Goal: Task Accomplishment & Management: Manage account settings

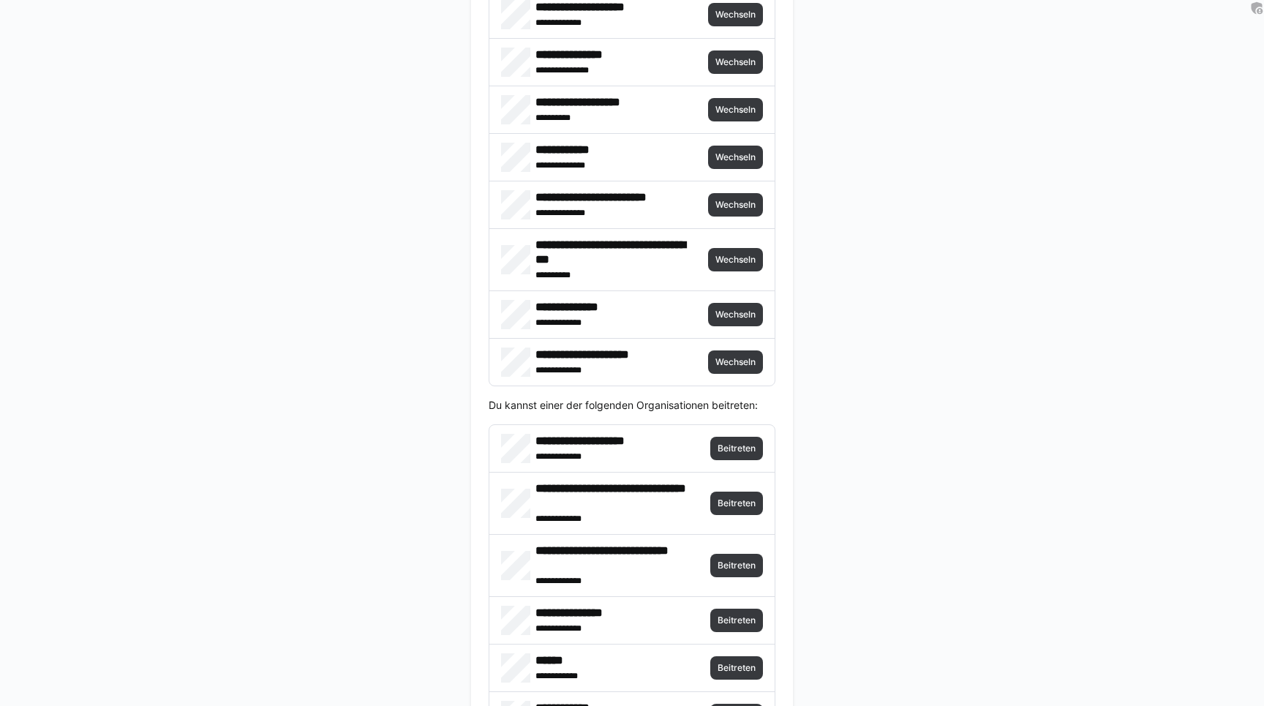
scroll to position [3398, 0]
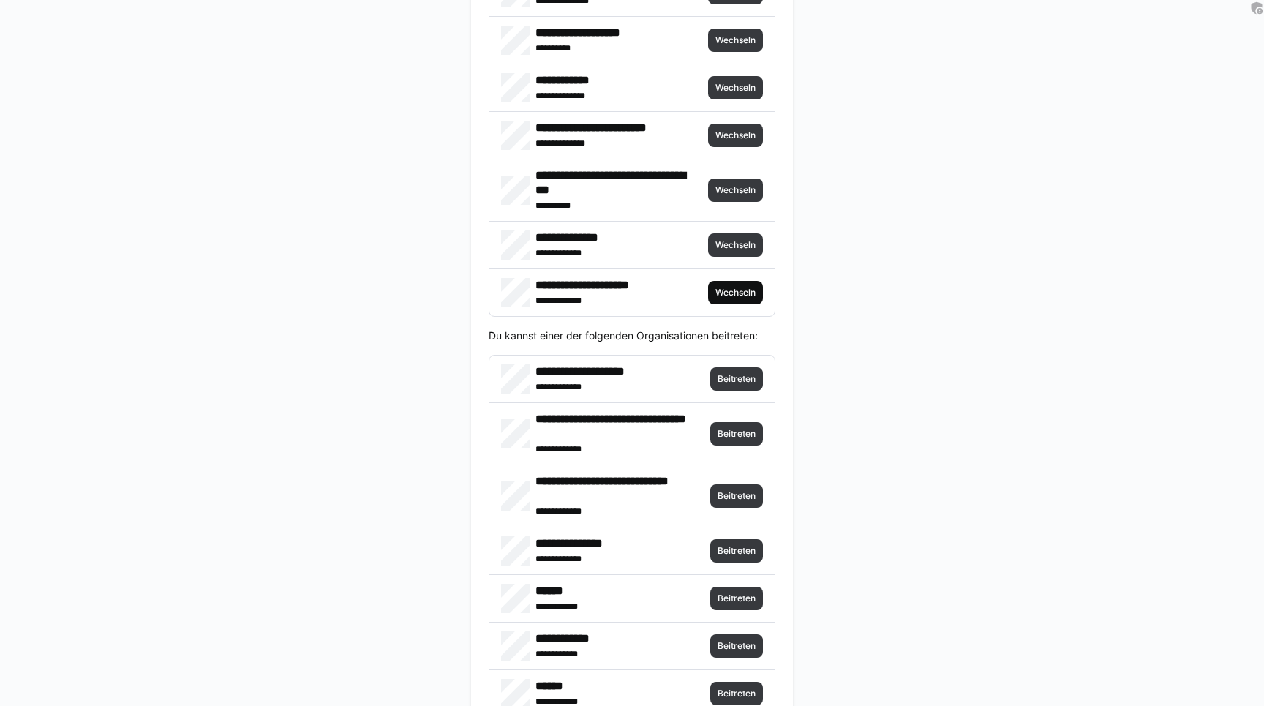
click at [742, 293] on span "Wechseln" at bounding box center [735, 293] width 43 height 12
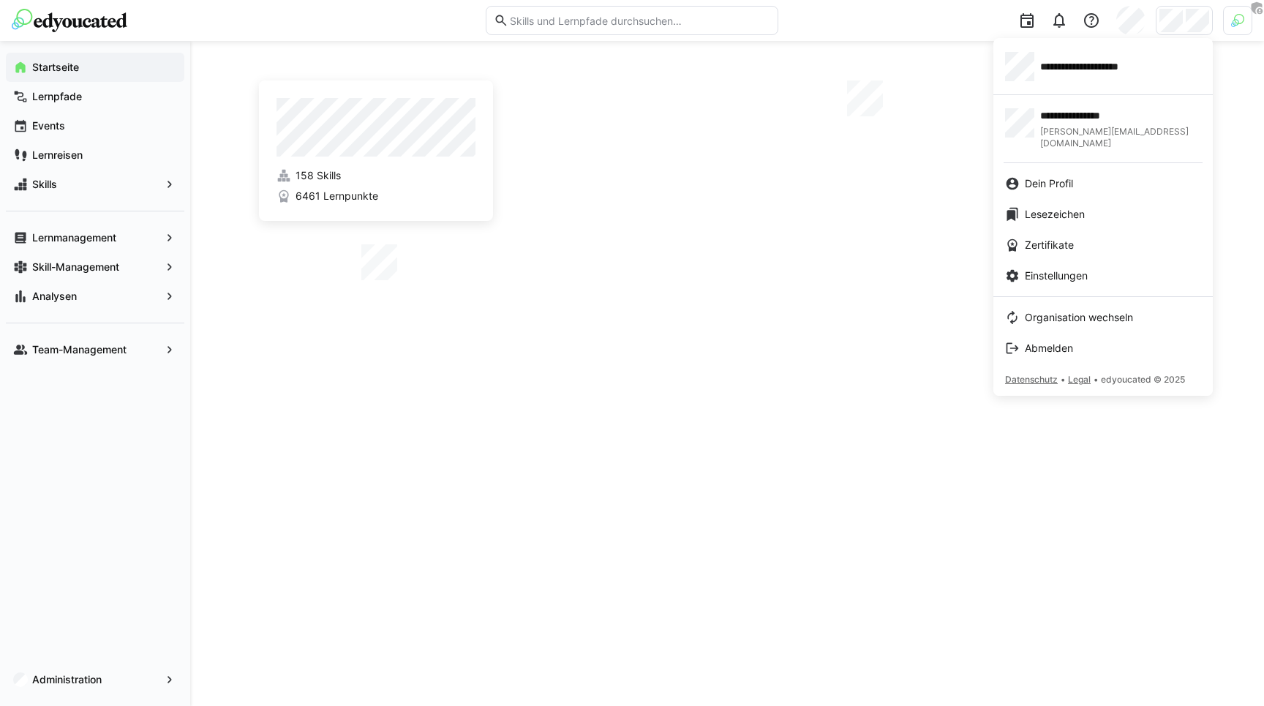
click at [1237, 23] on div at bounding box center [632, 353] width 1264 height 706
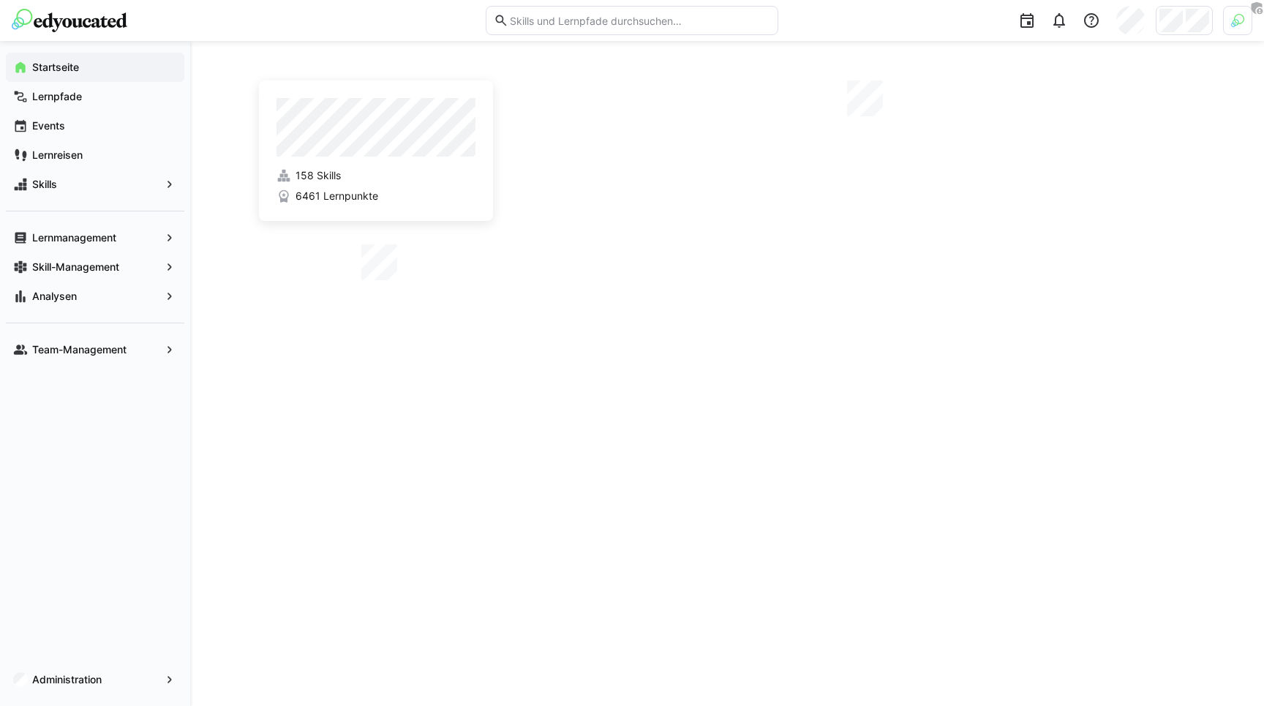
click at [1237, 23] on img at bounding box center [1237, 20] width 13 height 13
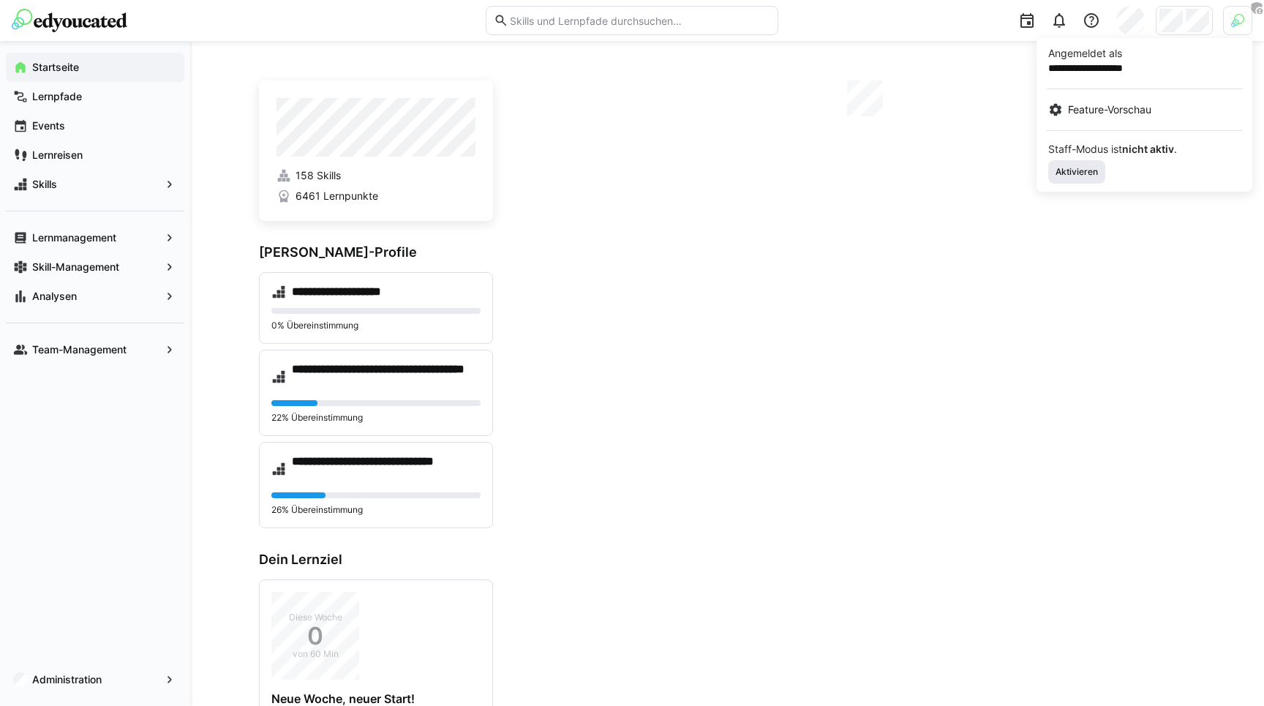
click at [1092, 167] on span "Aktivieren" at bounding box center [1076, 172] width 45 height 12
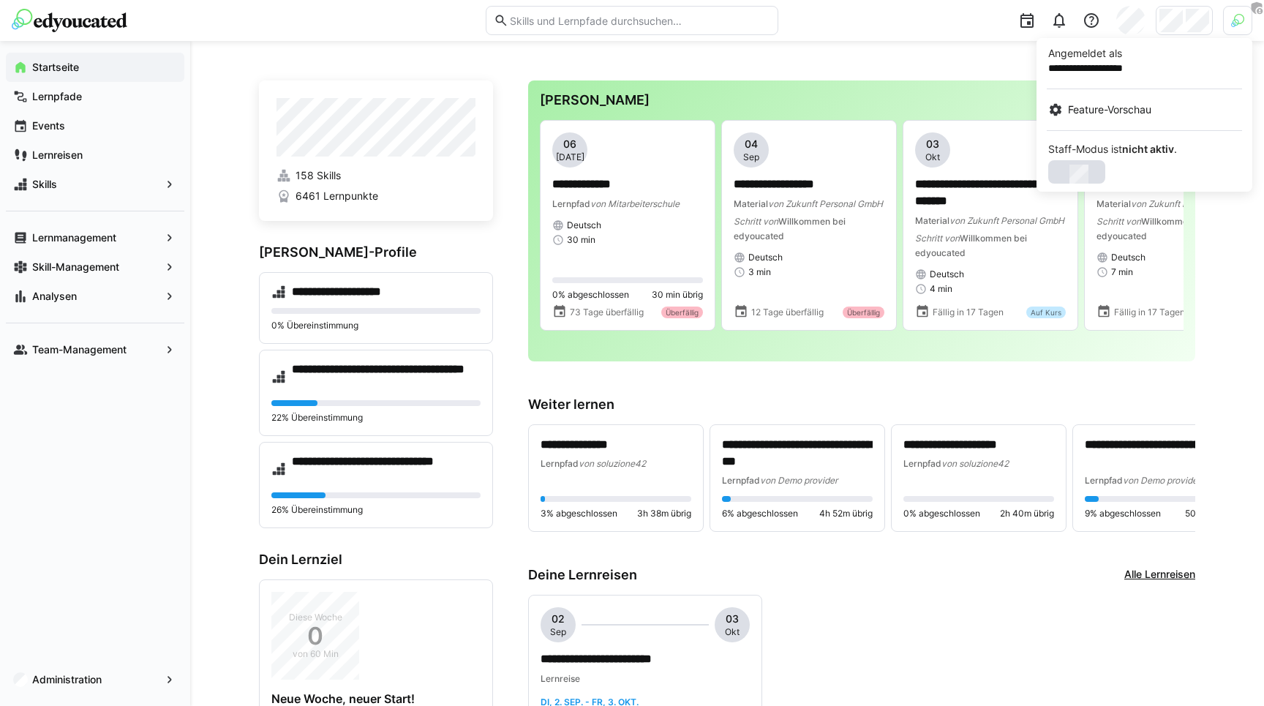
click at [1172, 24] on div at bounding box center [632, 353] width 1264 height 706
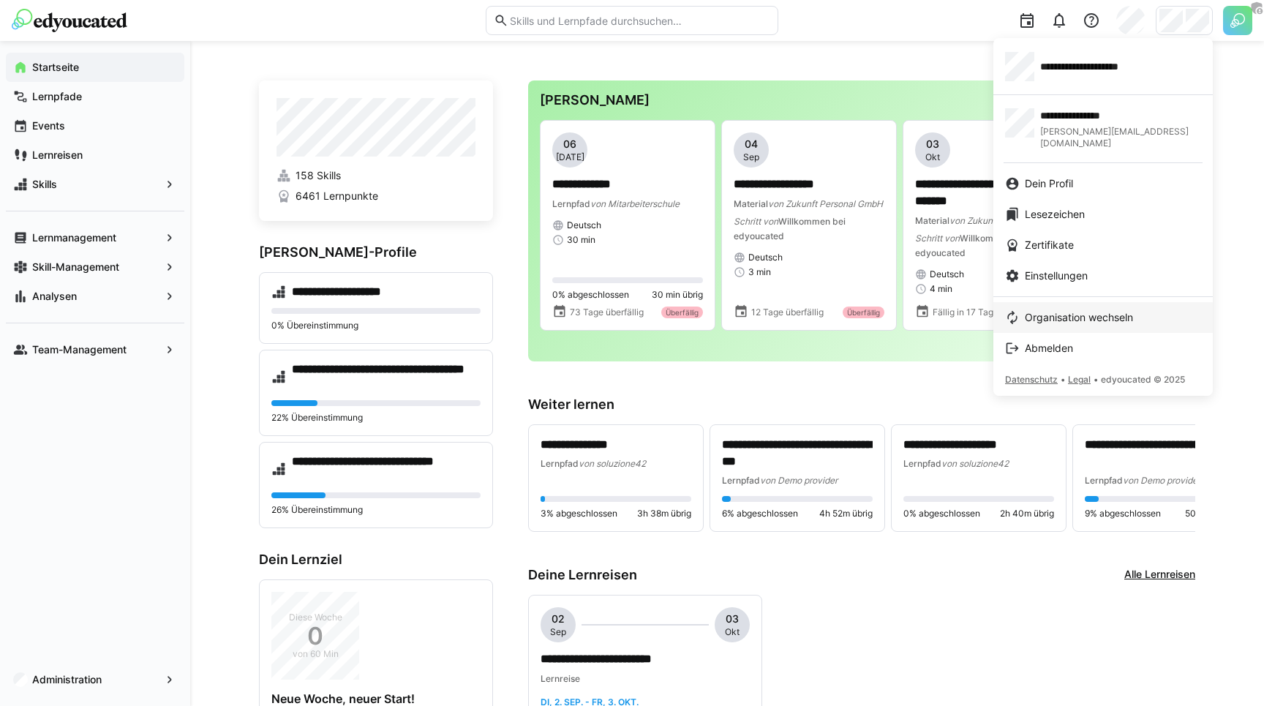
click at [1057, 310] on span "Organisation wechseln" at bounding box center [1079, 317] width 108 height 15
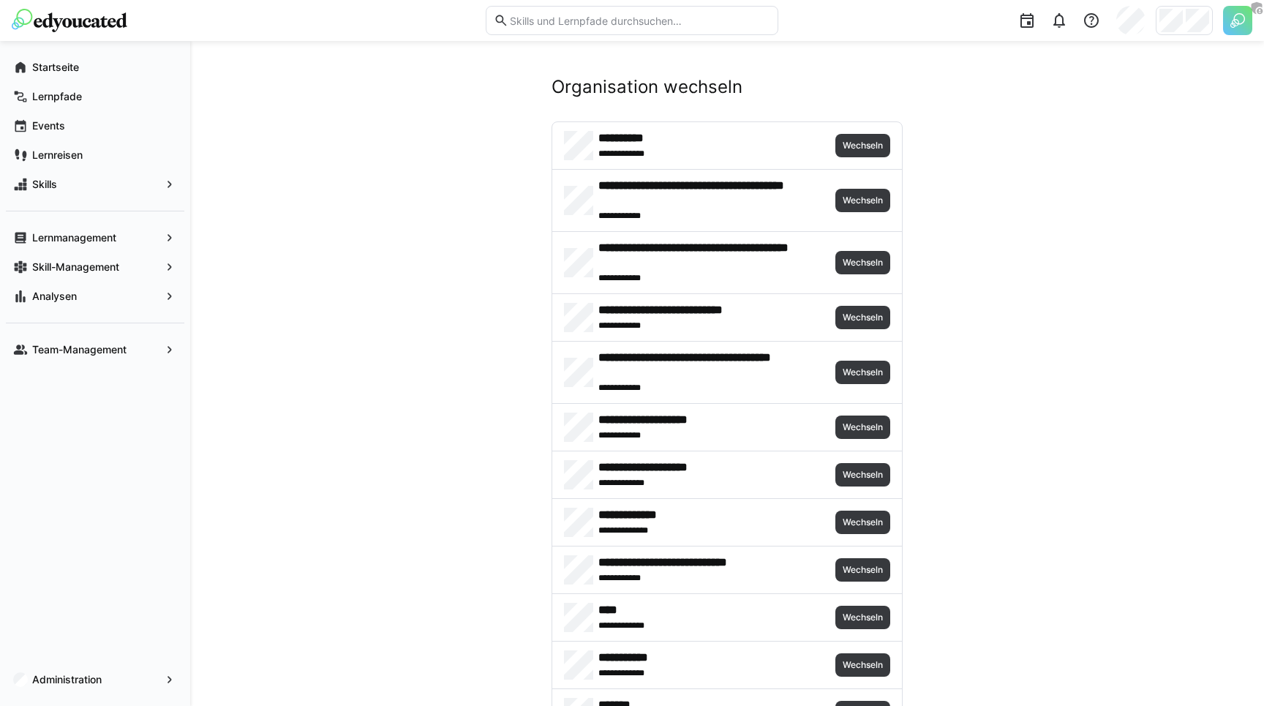
scroll to position [1032, 0]
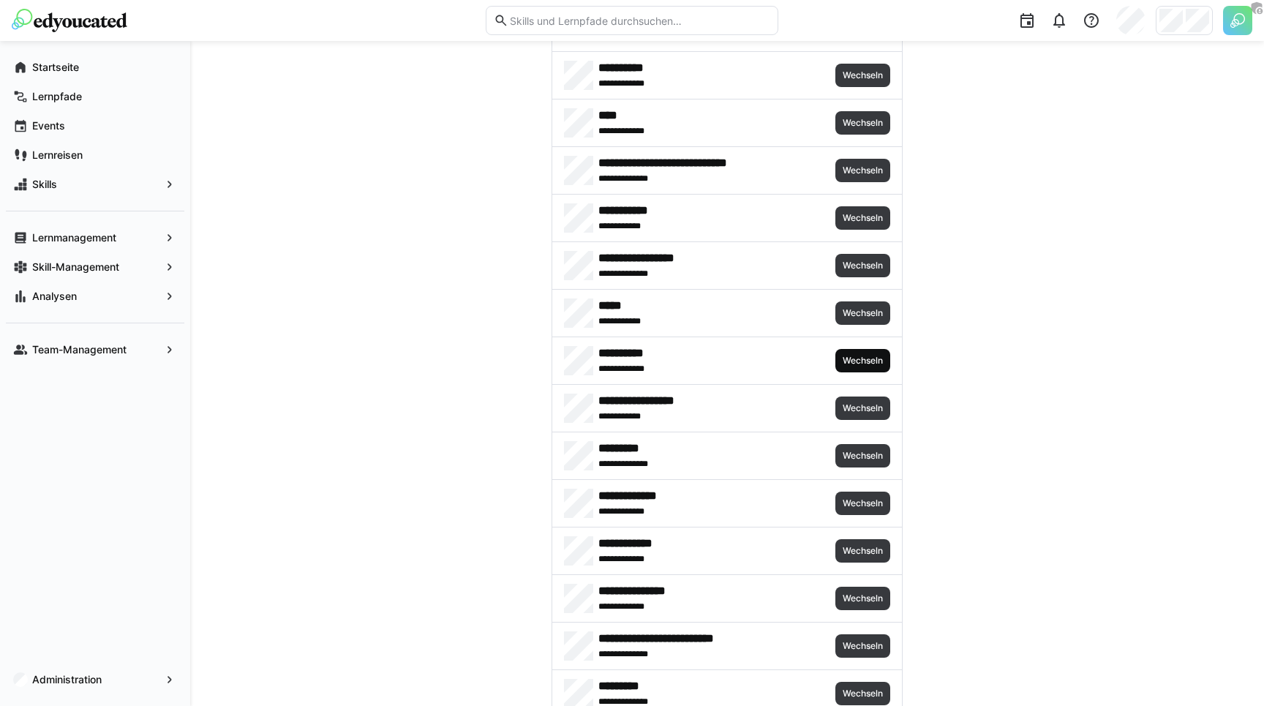
click at [889, 365] on span "Wechseln" at bounding box center [862, 360] width 55 height 23
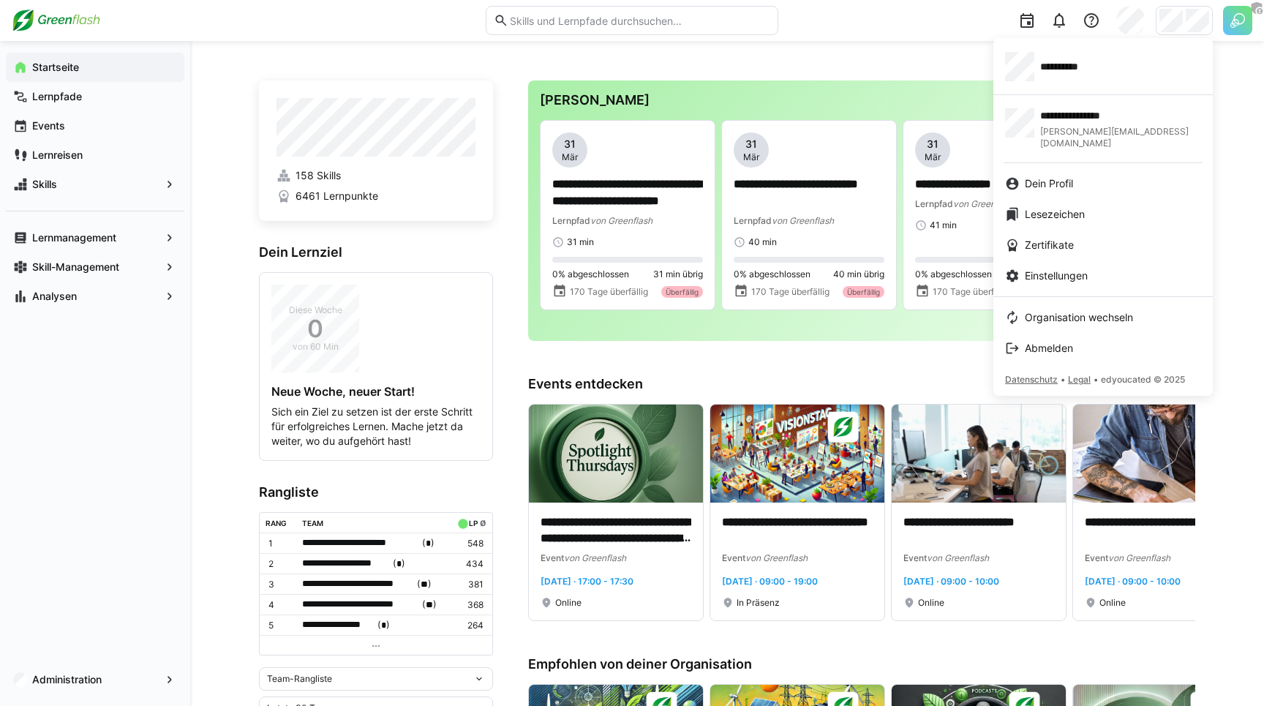
click at [866, 84] on div at bounding box center [632, 353] width 1264 height 706
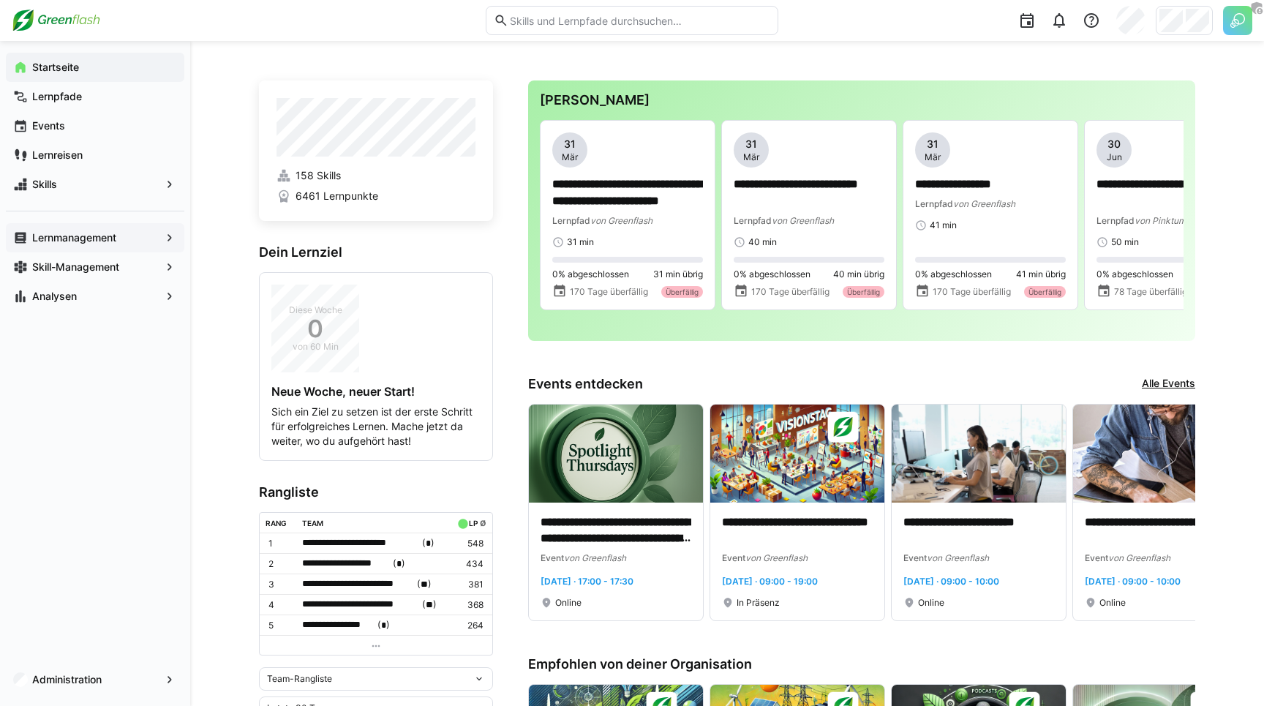
click at [133, 239] on span "Lernmanagement" at bounding box center [95, 237] width 130 height 15
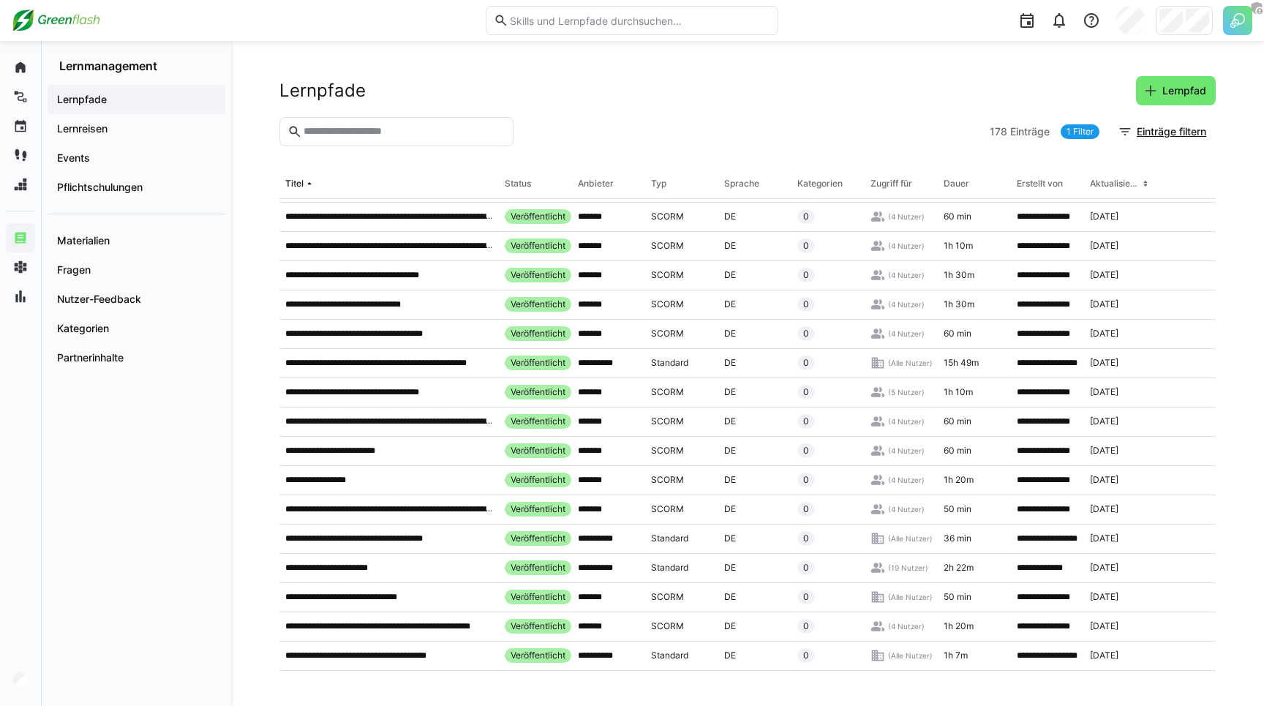
scroll to position [4699, 0]
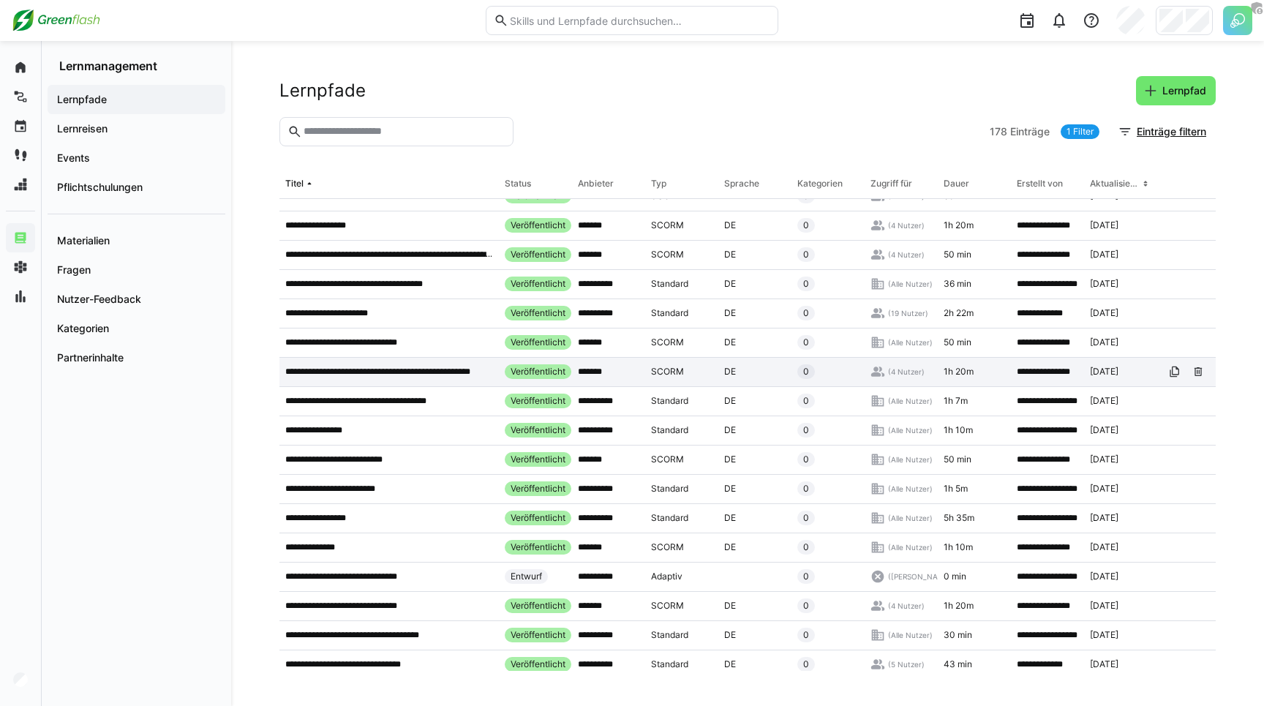
click at [860, 372] on div "0" at bounding box center [828, 372] width 73 height 29
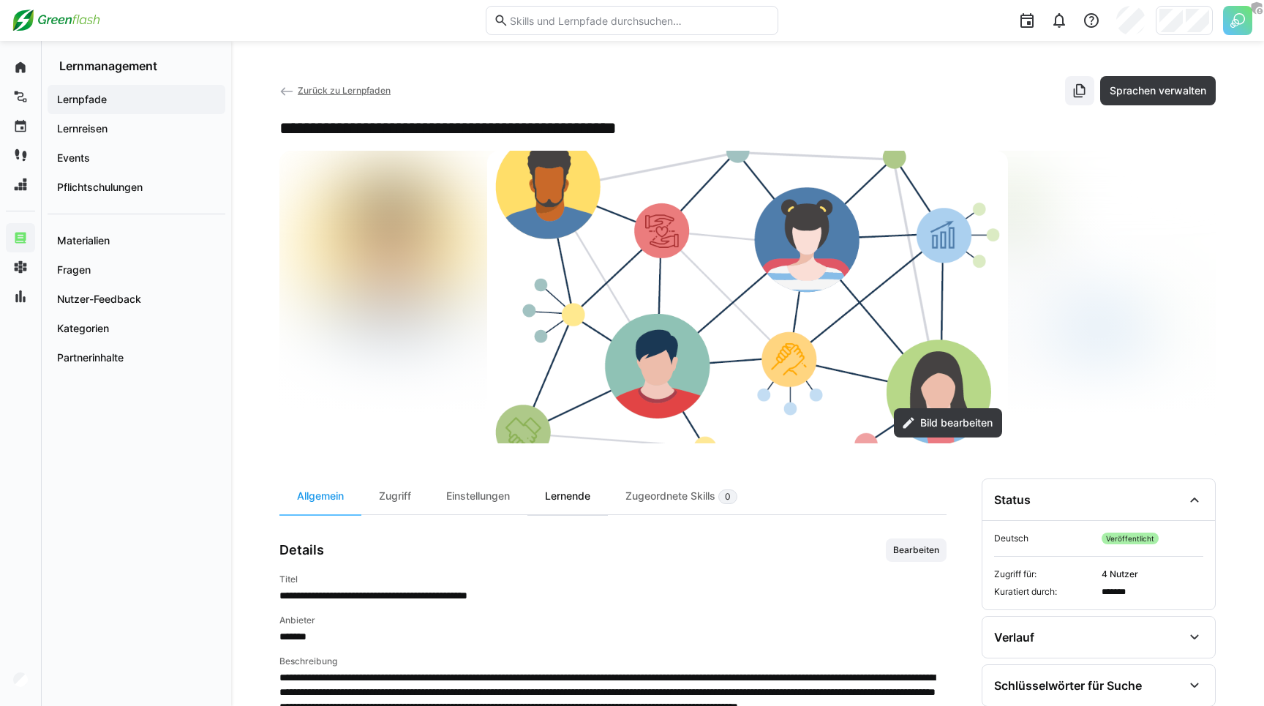
click at [574, 505] on div "Lernende" at bounding box center [567, 496] width 80 height 36
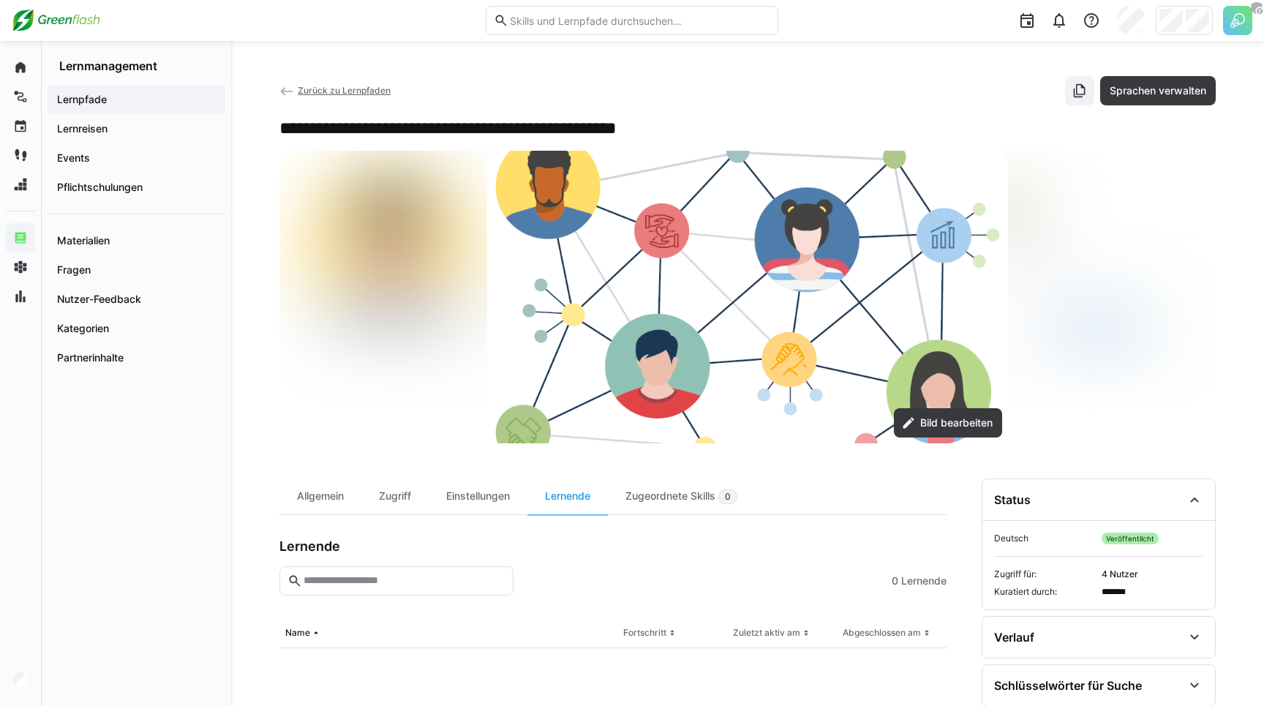
scroll to position [222, 0]
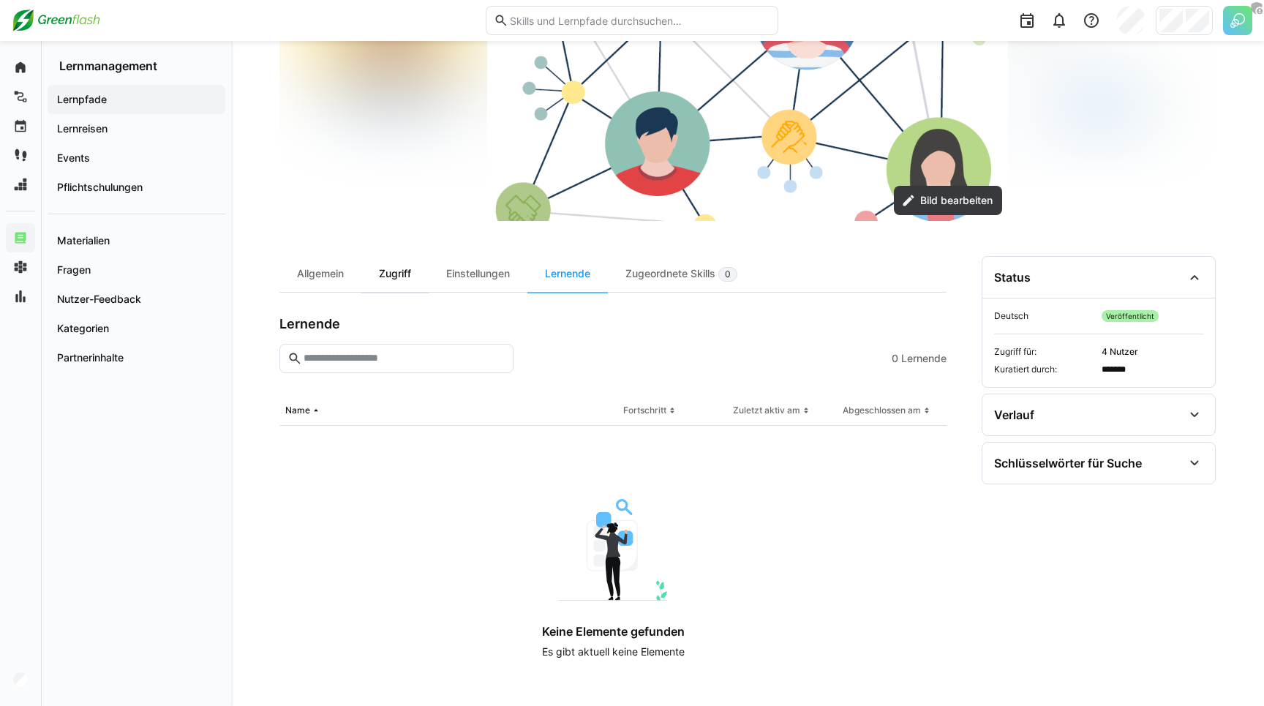
click at [410, 266] on div "Zugriff" at bounding box center [394, 274] width 67 height 36
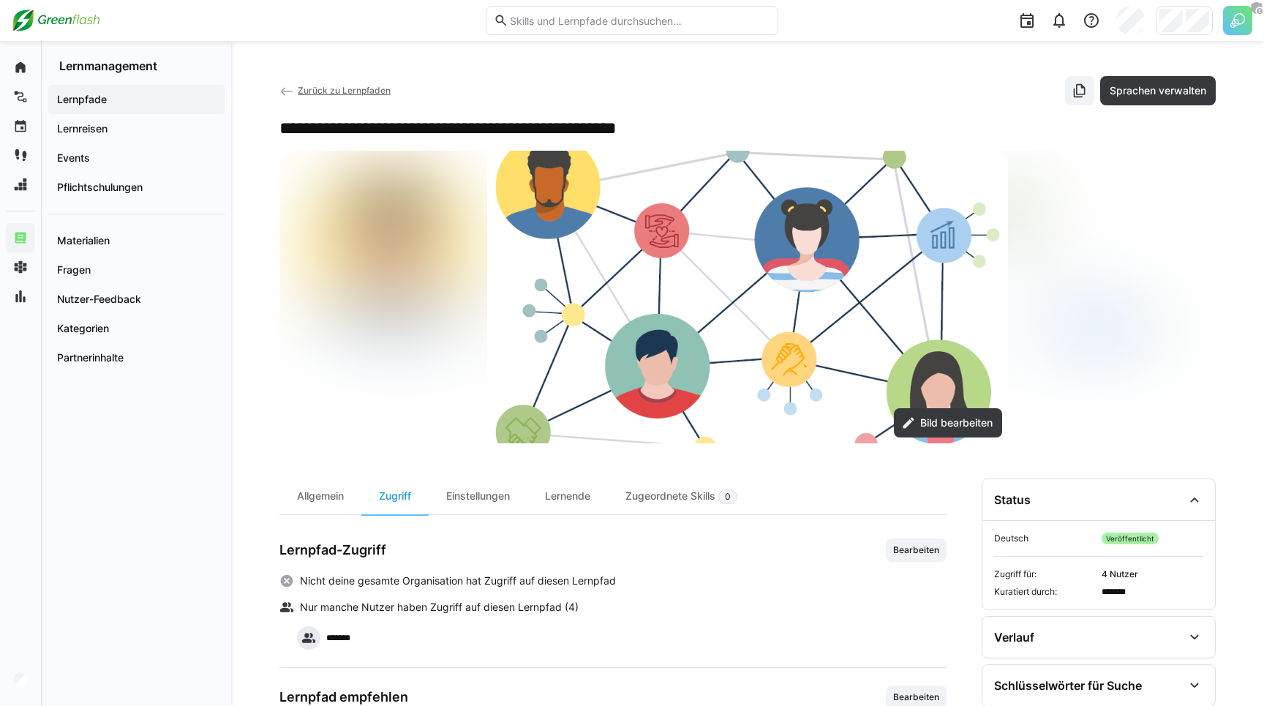
scroll to position [184, 0]
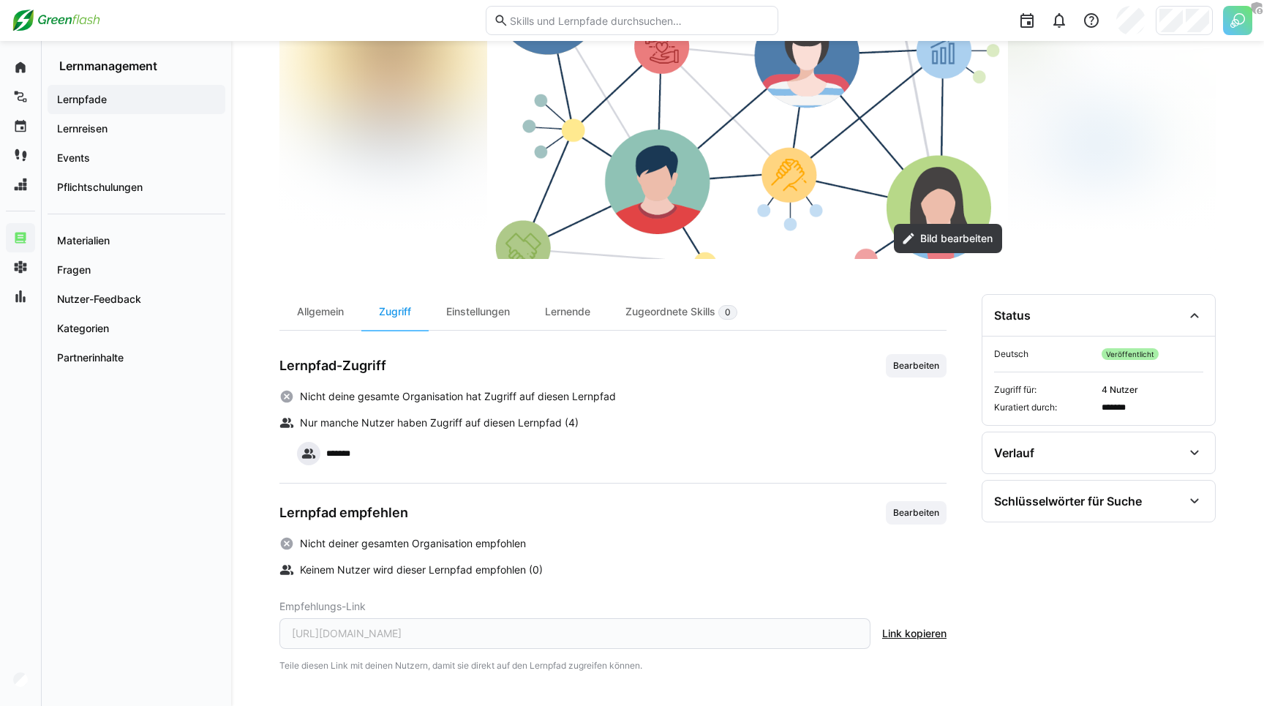
click at [336, 450] on p "*******" at bounding box center [342, 454] width 33 height 12
click at [259, 208] on div "**********" at bounding box center [747, 281] width 1033 height 849
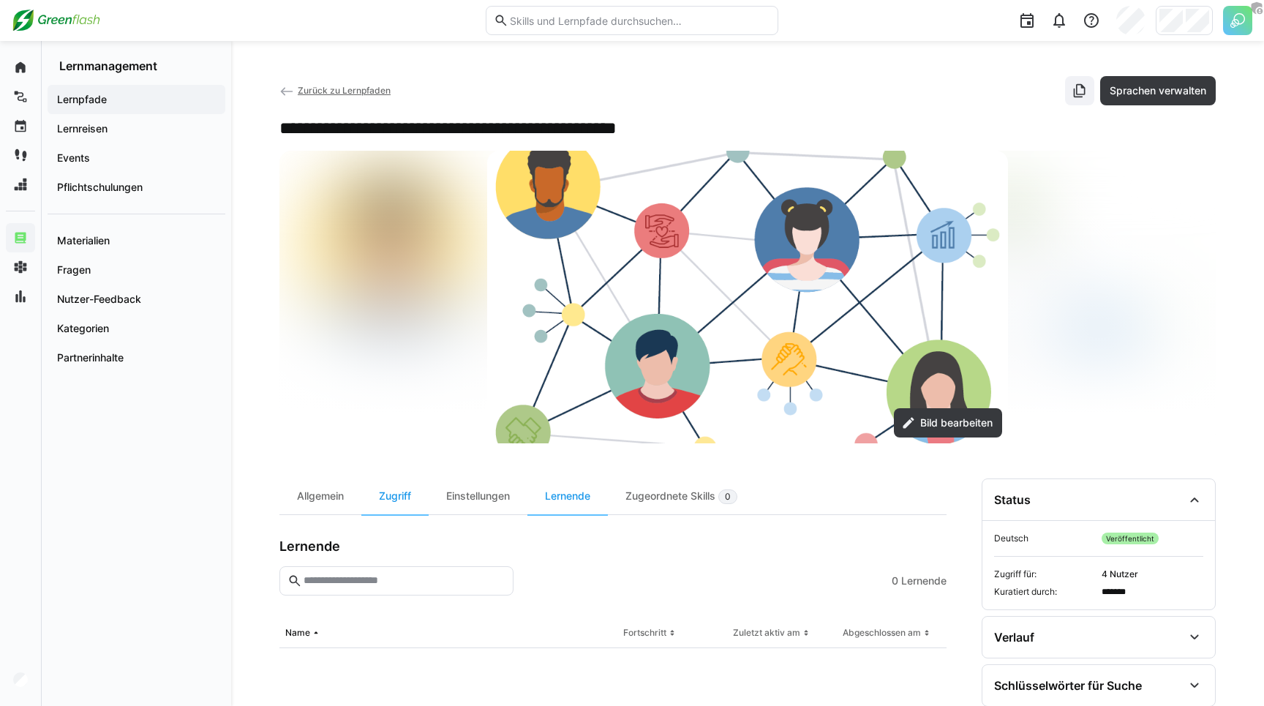
click at [311, 97] on app-back-navigation "Zurück zu Lernpfaden" at bounding box center [334, 91] width 111 height 16
click at [316, 90] on span "Zurück zu Lernpfaden" at bounding box center [344, 90] width 93 height 11
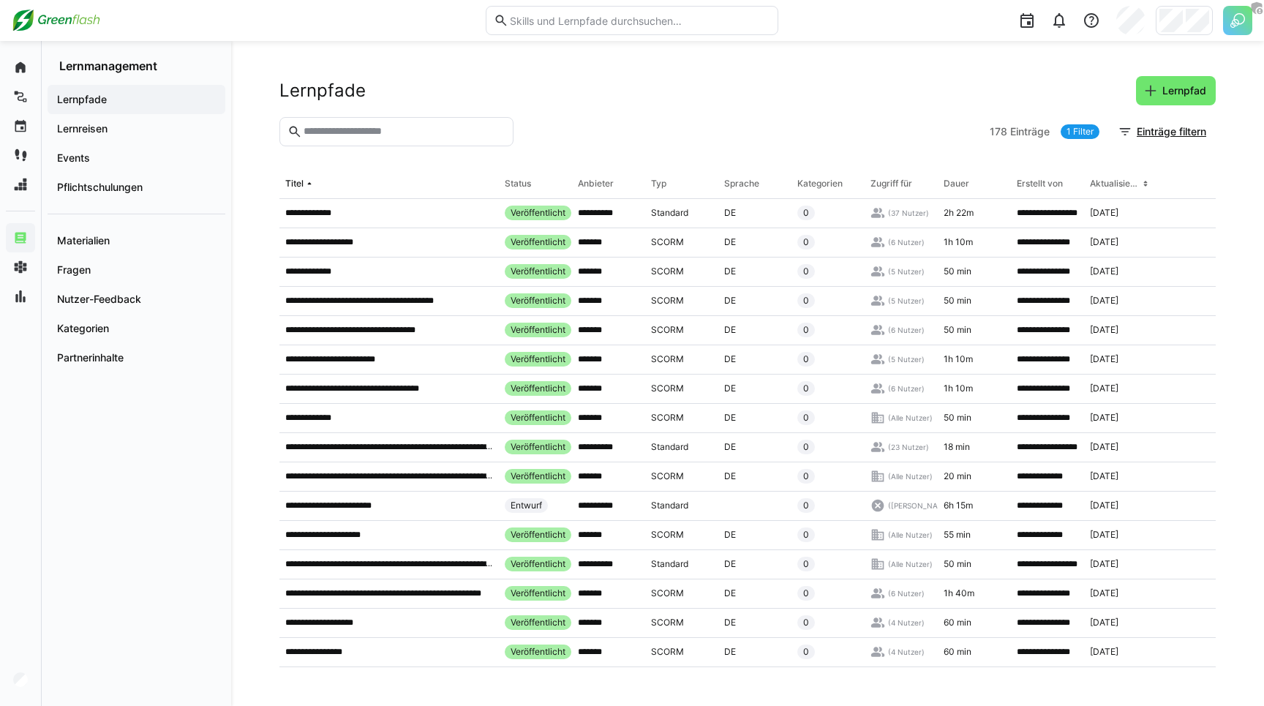
click at [779, 89] on div "Lernpfade Lernpfad" at bounding box center [747, 90] width 936 height 29
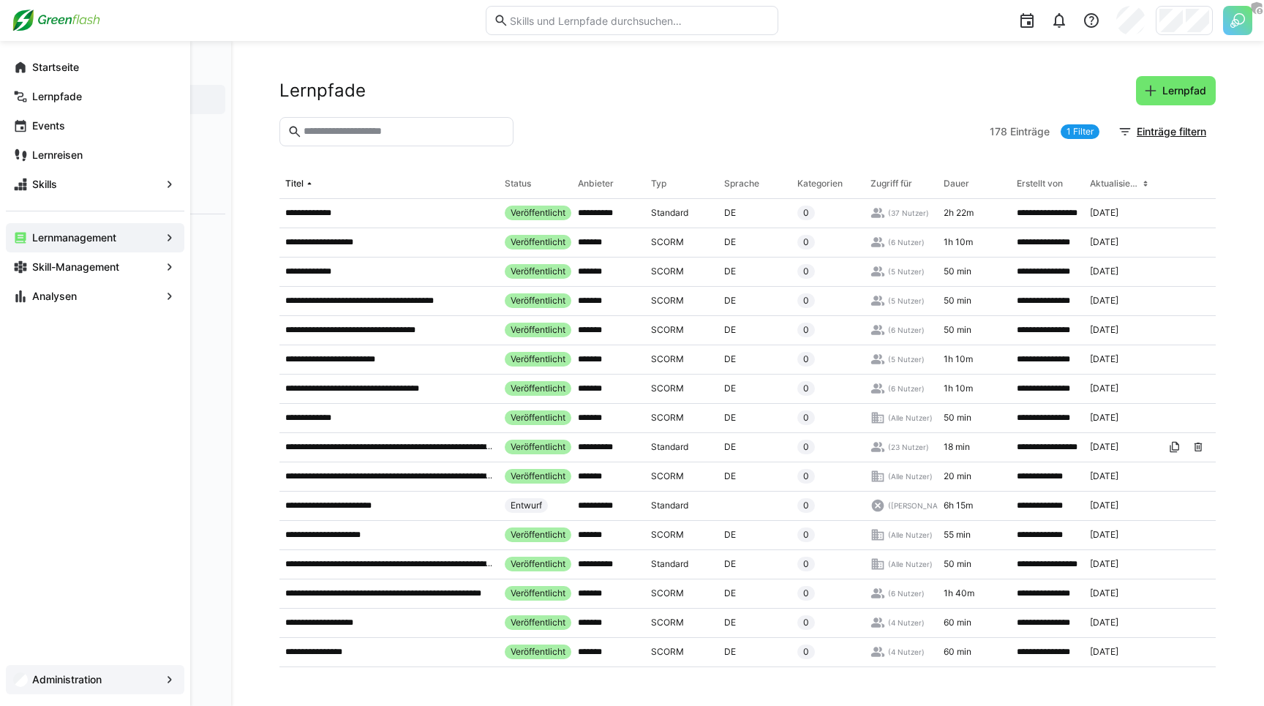
click at [30, 680] on span "Administration" at bounding box center [95, 679] width 130 height 15
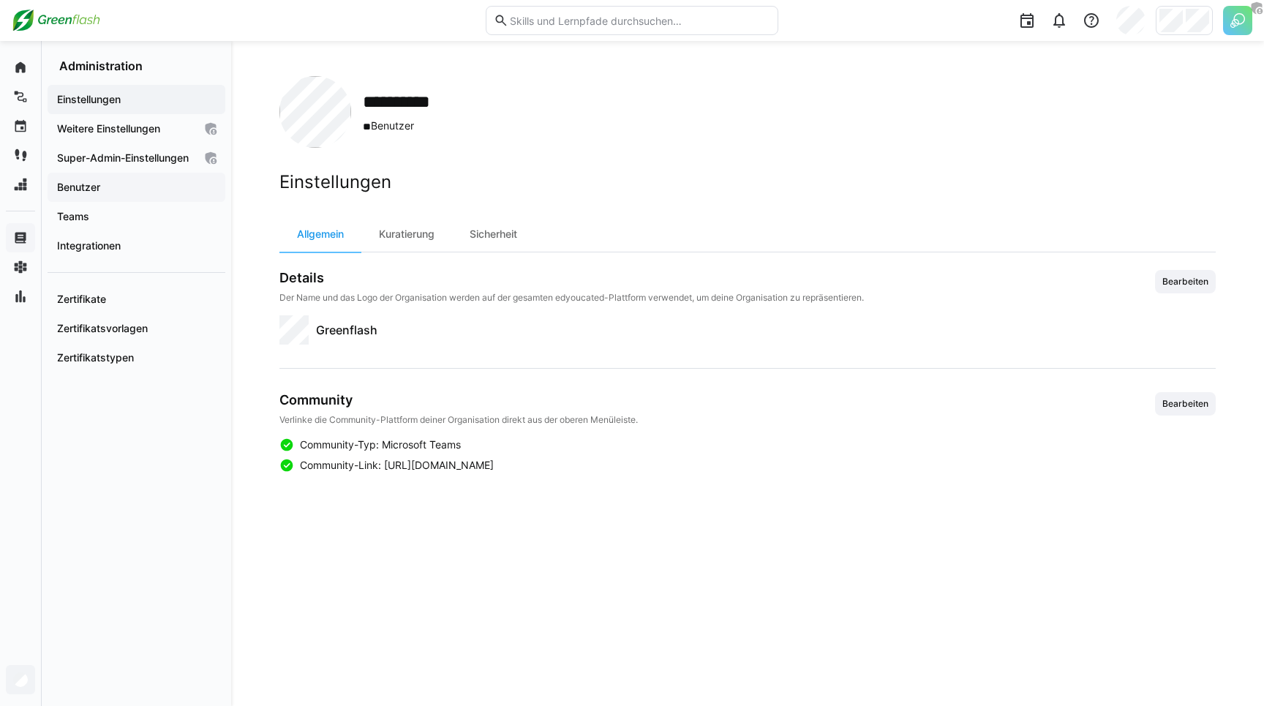
click at [0, 0] on app-navigation-label "Benutzer" at bounding box center [0, 0] width 0 height 0
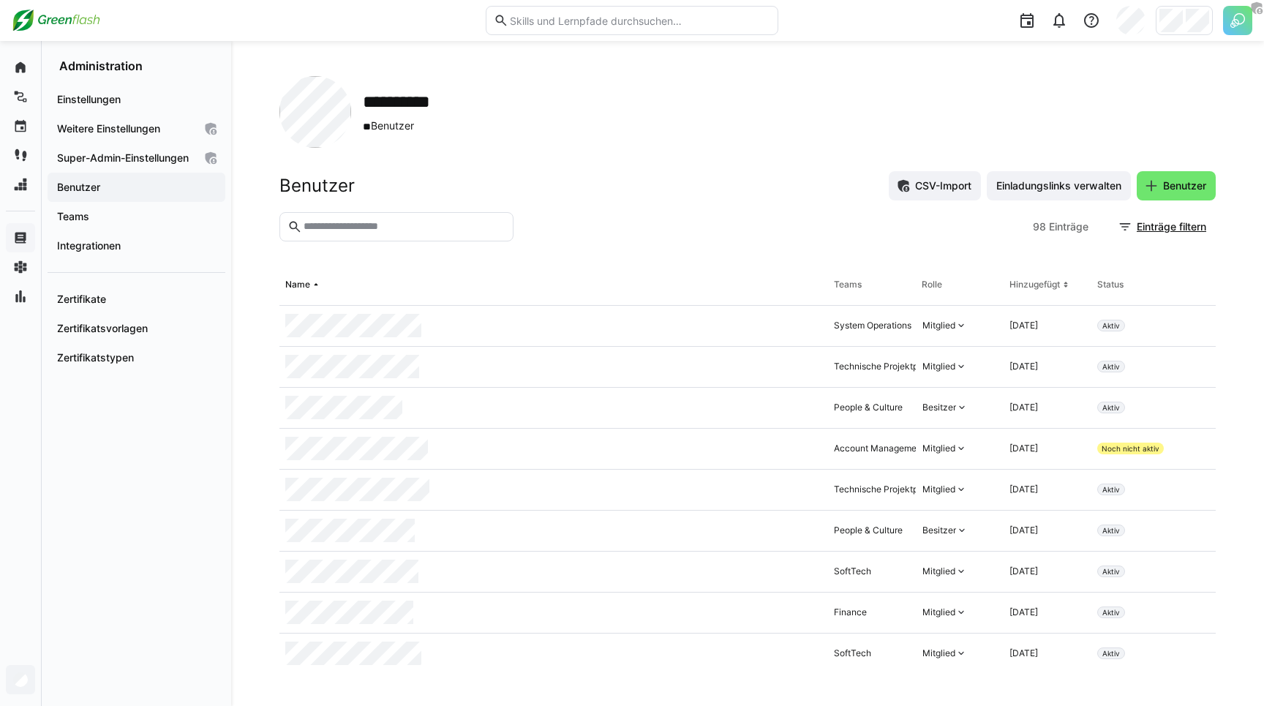
click at [636, 197] on div "Benutzer CSV-Import Einladungslinks verwalten Benutzer" at bounding box center [747, 185] width 936 height 29
click at [565, 213] on div at bounding box center [773, 226] width 508 height 29
click at [413, 221] on input "text" at bounding box center [403, 226] width 203 height 13
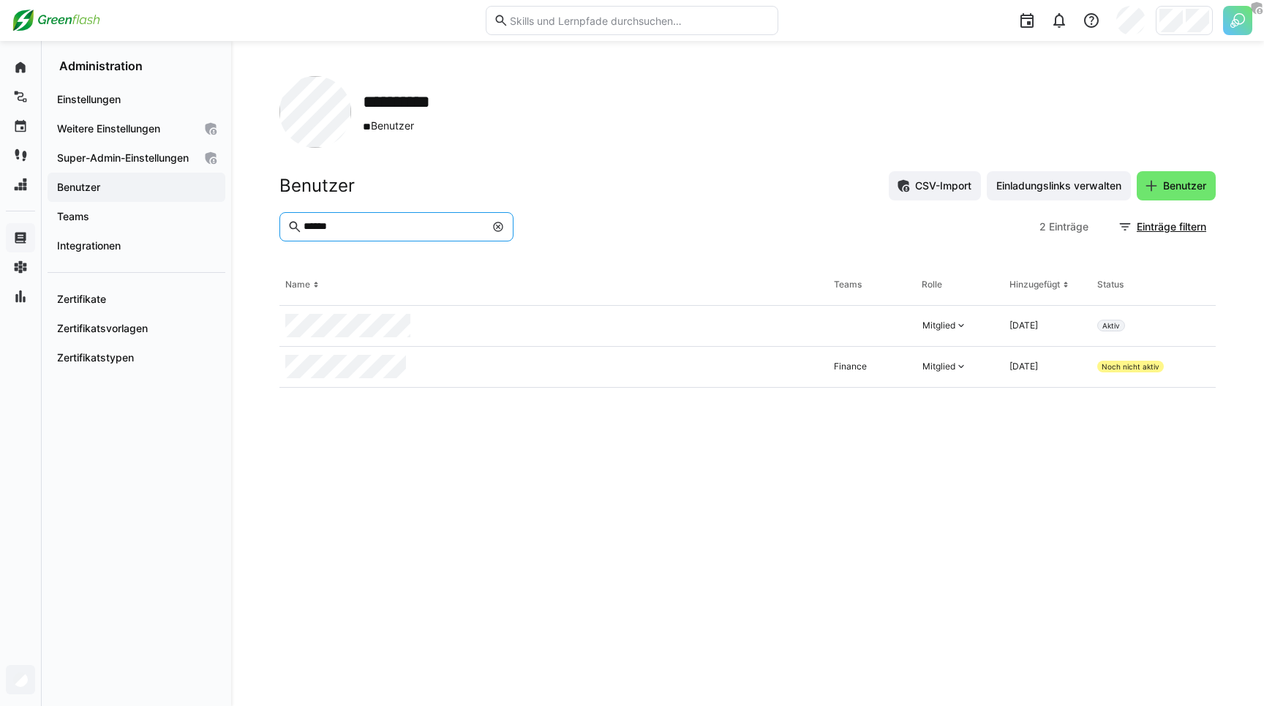
type input "******"
click at [881, 521] on eds-table "Name Teams Rolle Hinzugefügt Status Mitglied [DATE] Aktiv Finance Mitglied [DAT…" at bounding box center [747, 468] width 936 height 406
click at [616, 92] on div "**********" at bounding box center [747, 112] width 936 height 72
